Goal: Task Accomplishment & Management: Use online tool/utility

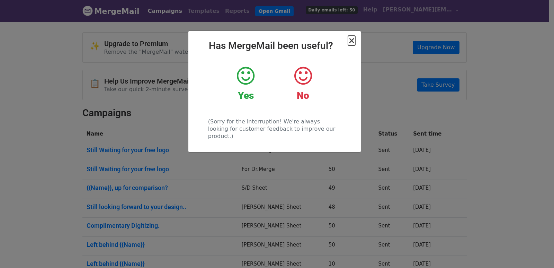
click at [351, 42] on span "×" at bounding box center [351, 41] width 7 height 10
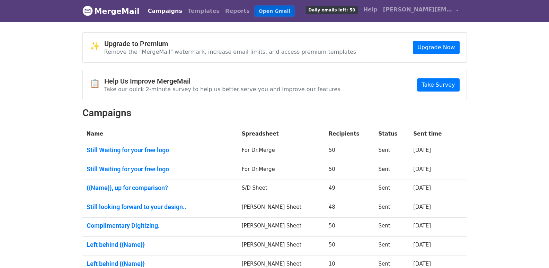
click at [255, 12] on link "Open Gmail" at bounding box center [274, 11] width 38 height 10
click at [454, 9] on link "[PERSON_NAME][EMAIL_ADDRESS][DOMAIN_NAME]" at bounding box center [420, 11] width 81 height 16
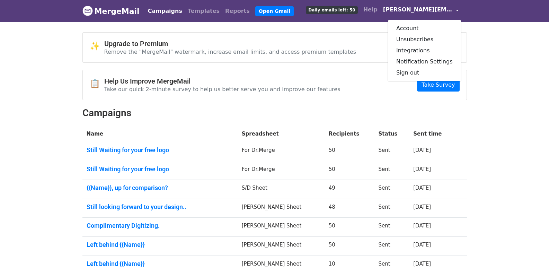
drag, startPoint x: 515, startPoint y: 83, endPoint x: 509, endPoint y: 84, distance: 5.6
click at [514, 83] on body "MergeMail Campaigns Templates Reports Open Gmail Daily emails left: 50 Help sam…" at bounding box center [274, 188] width 549 height 377
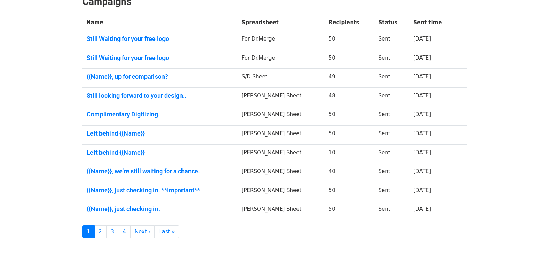
scroll to position [137, 0]
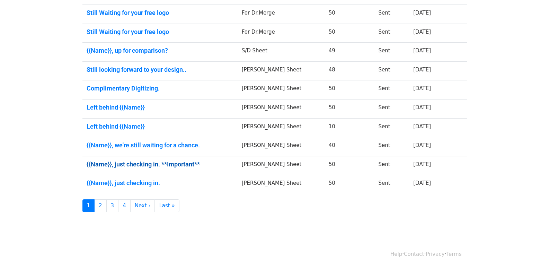
click at [192, 164] on link "{{Name}}, just checking in. **Important**" at bounding box center [160, 164] width 147 height 8
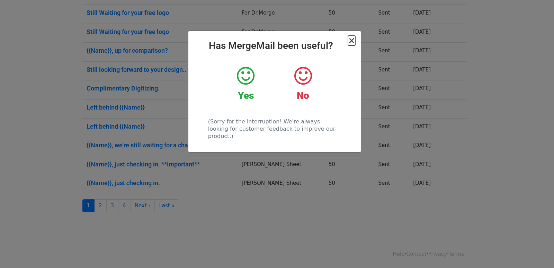
click at [350, 42] on span "×" at bounding box center [351, 41] width 7 height 10
